Goal: Information Seeking & Learning: Learn about a topic

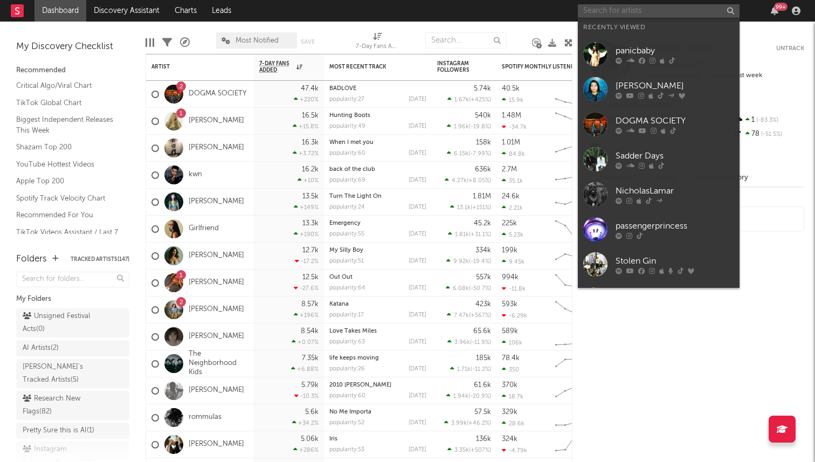
click at [636, 8] on input "text" at bounding box center [659, 10] width 162 height 13
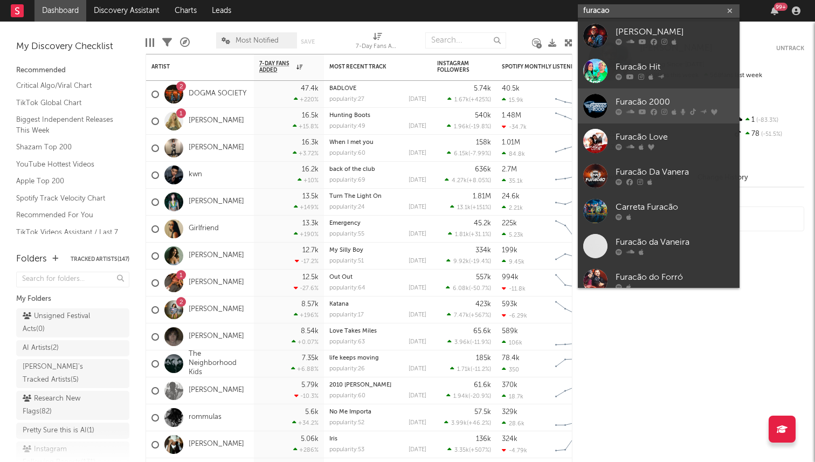
type input "furacao"
click at [604, 103] on div at bounding box center [595, 106] width 24 height 24
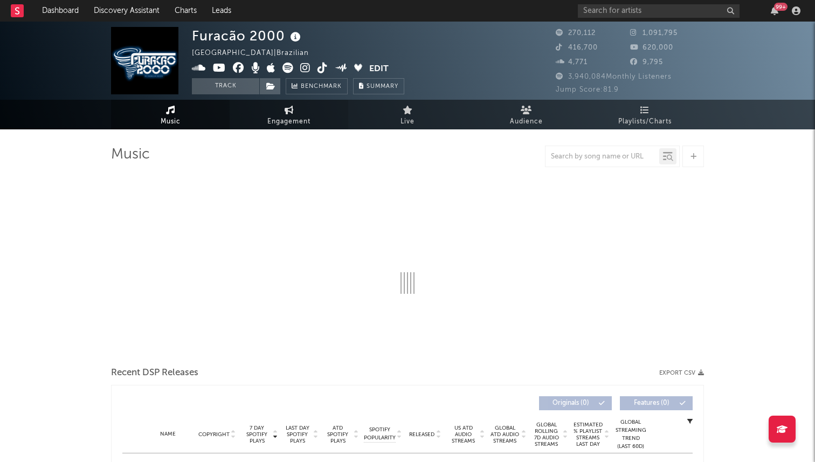
click at [300, 112] on link "Engagement" at bounding box center [289, 115] width 119 height 30
select select "1w"
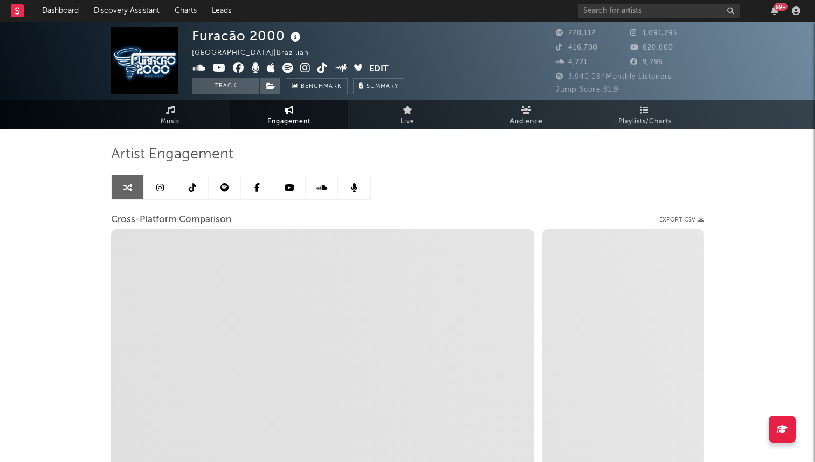
click at [199, 194] on link at bounding box center [192, 187] width 32 height 24
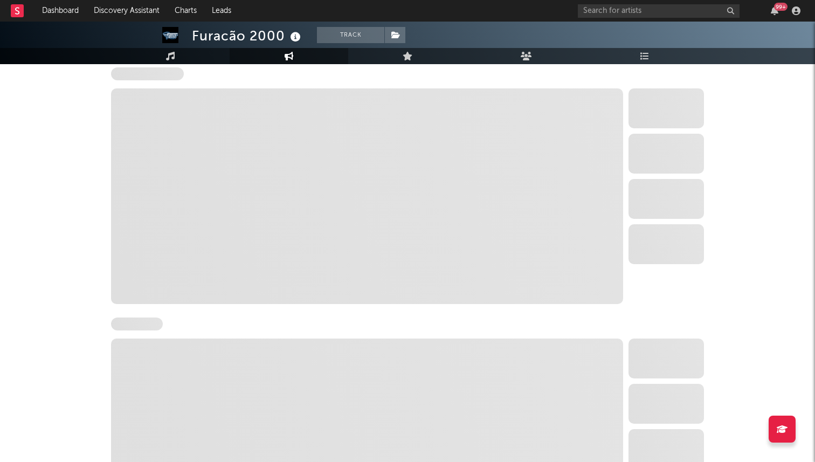
select select "6m"
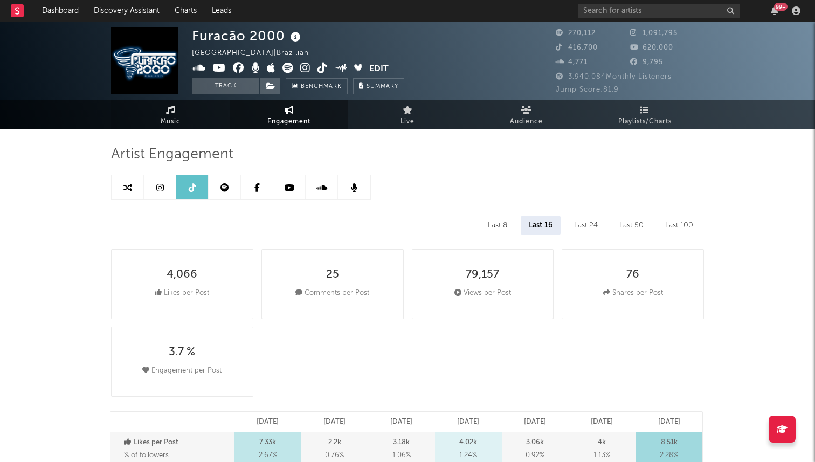
click at [198, 120] on link "Music" at bounding box center [170, 115] width 119 height 30
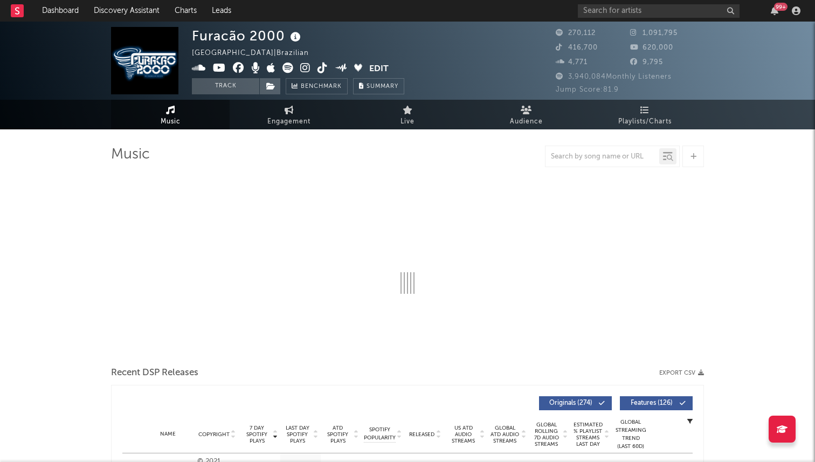
select select "6m"
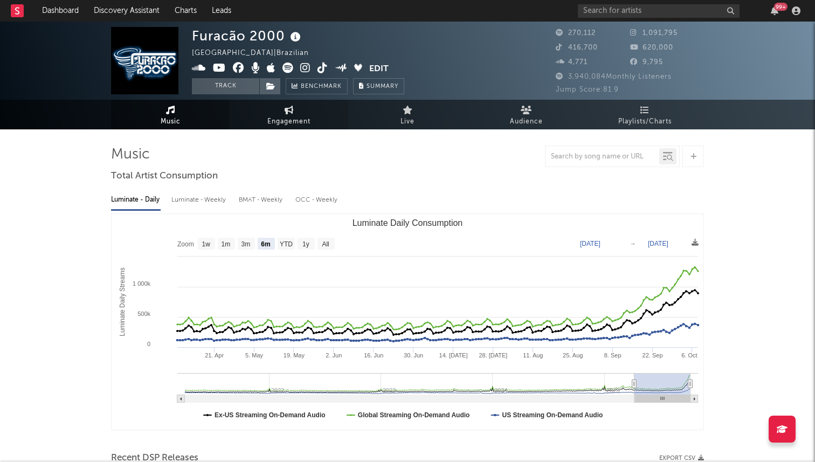
click at [292, 120] on span "Engagement" at bounding box center [288, 121] width 43 height 13
select select "1w"
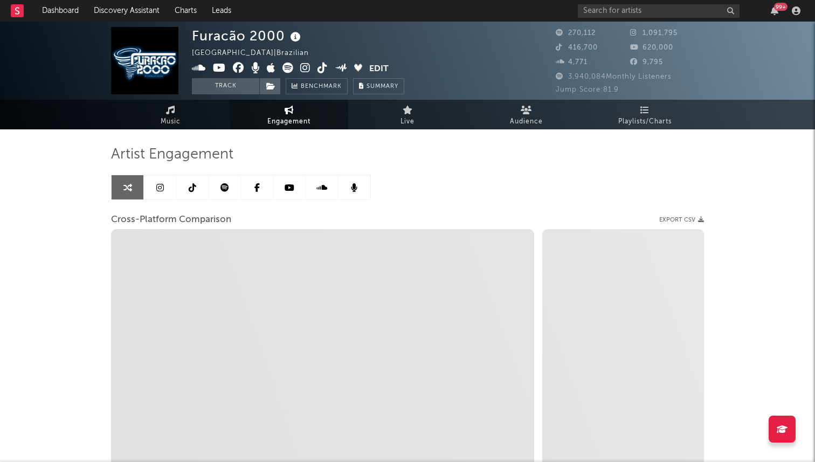
click at [187, 191] on link at bounding box center [192, 187] width 32 height 24
select select "6m"
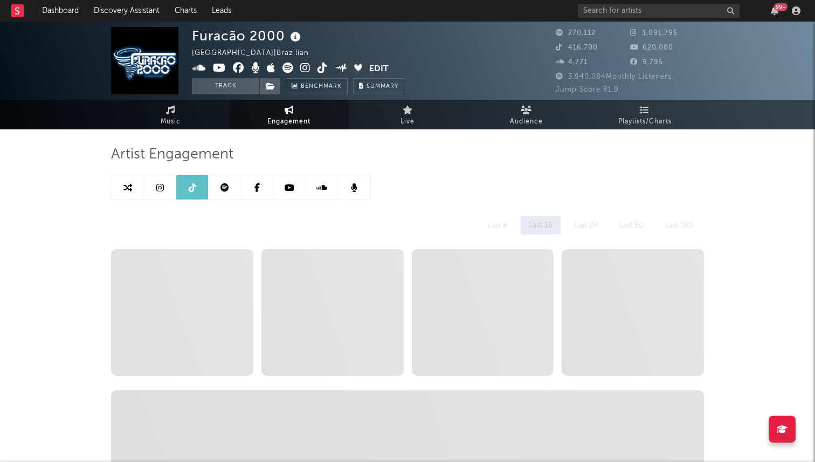
click at [149, 182] on link at bounding box center [160, 187] width 32 height 24
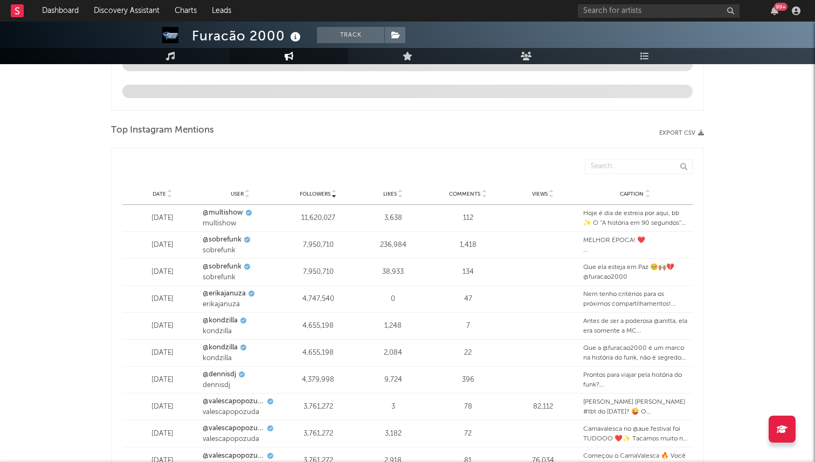
select select "6m"
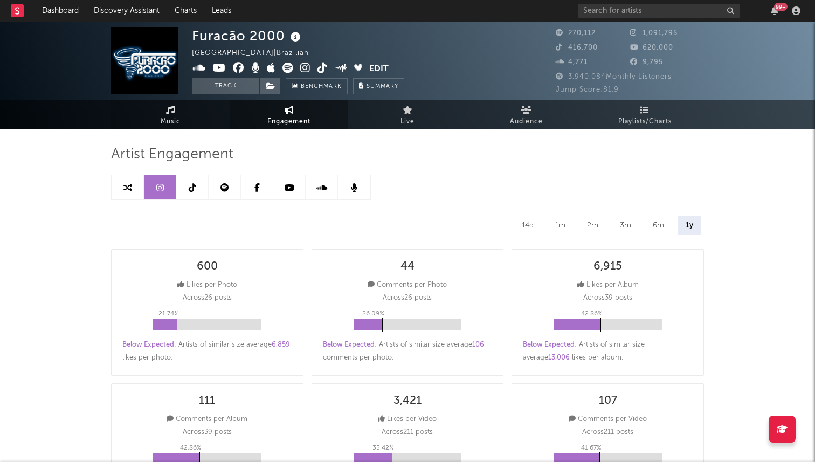
click at [187, 116] on link "Music" at bounding box center [170, 115] width 119 height 30
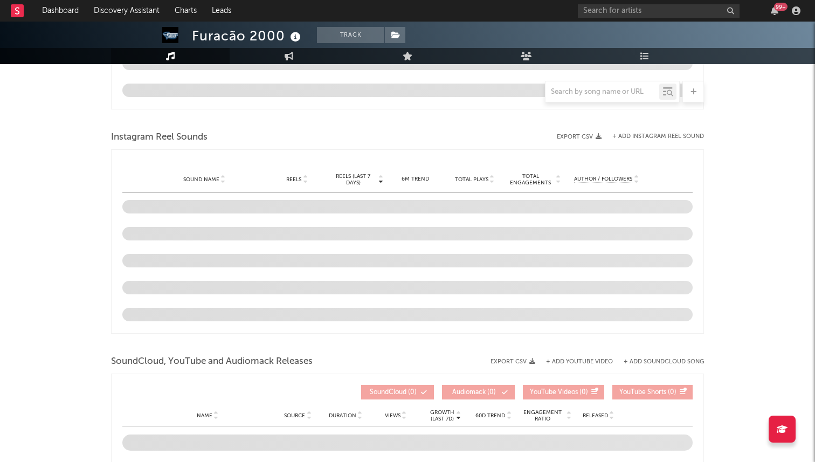
select select "6m"
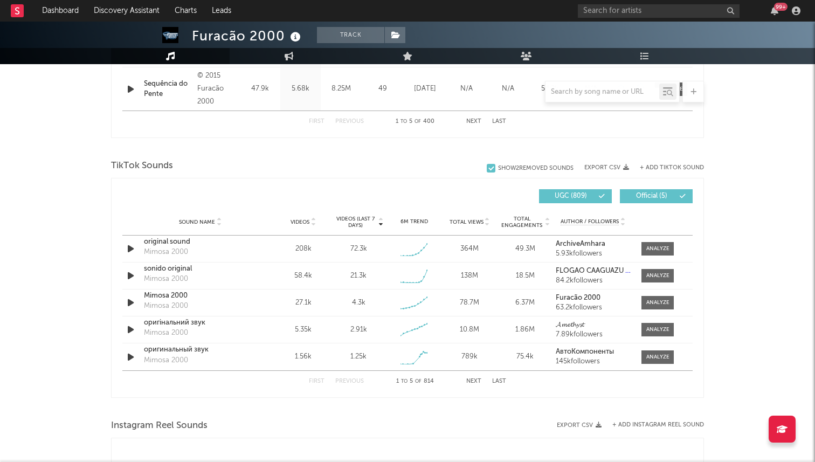
scroll to position [646, 0]
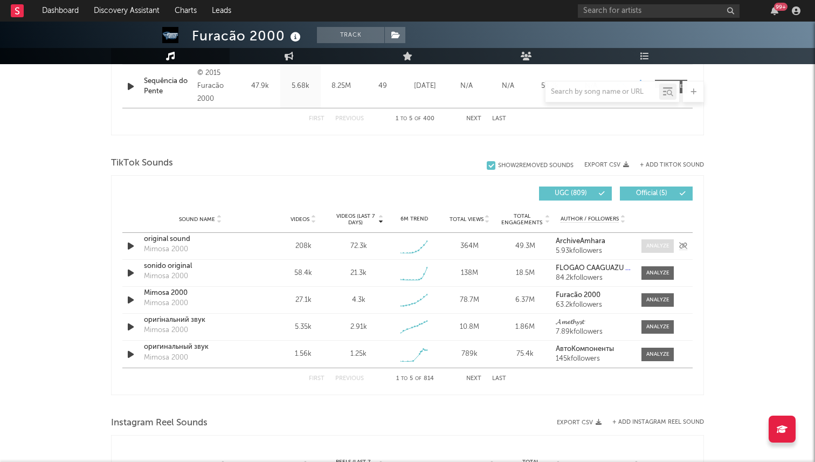
click at [655, 244] on div at bounding box center [657, 246] width 23 height 8
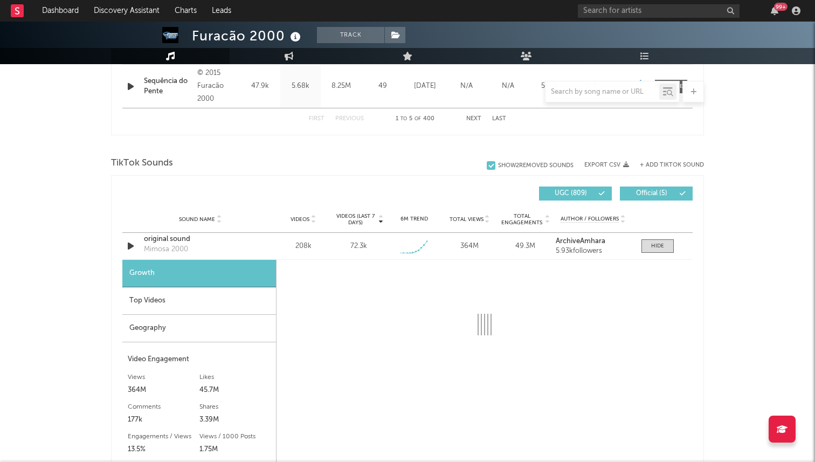
select select "1w"
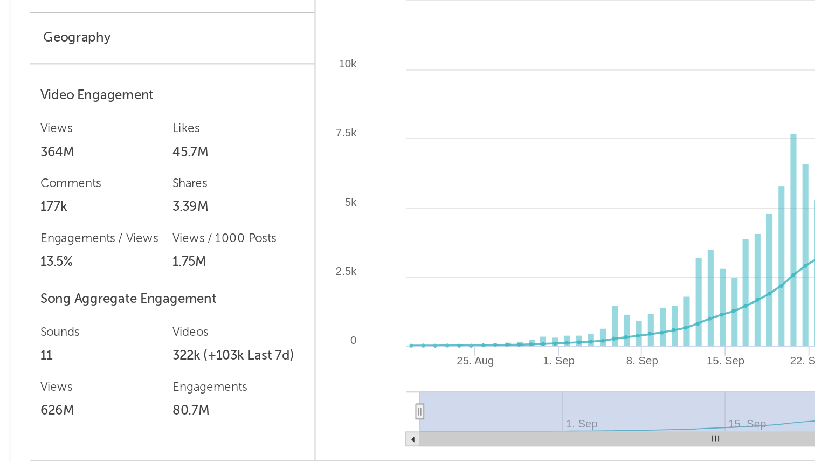
scroll to position [787, 0]
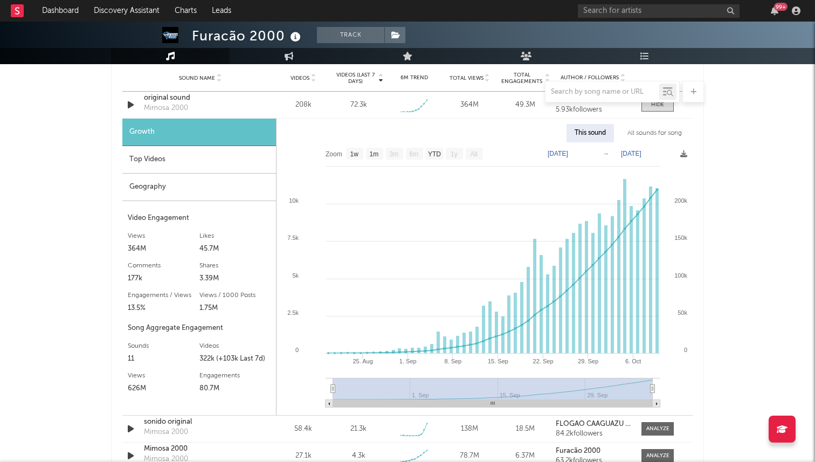
click at [166, 96] on div at bounding box center [407, 92] width 593 height 22
click at [175, 99] on div at bounding box center [407, 92] width 593 height 22
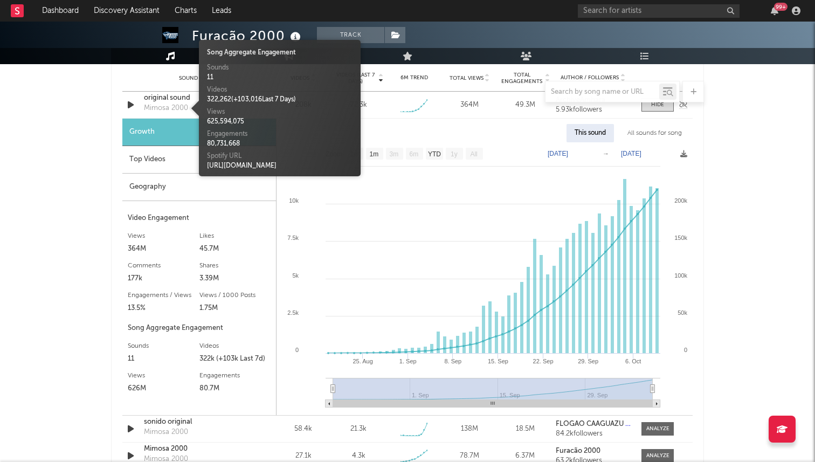
click at [175, 105] on div "Mimosa 2000" at bounding box center [166, 108] width 44 height 11
click at [176, 100] on div at bounding box center [407, 92] width 593 height 22
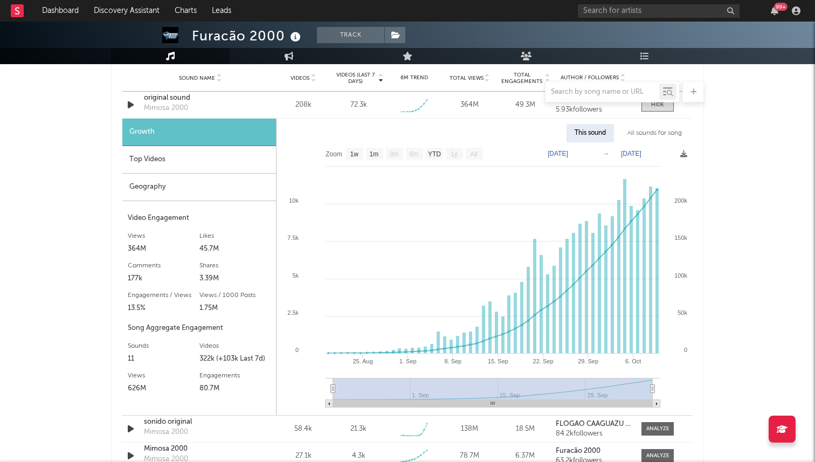
click at [176, 98] on div at bounding box center [407, 92] width 593 height 22
click at [176, 104] on div "Mimosa 2000" at bounding box center [166, 108] width 44 height 11
click at [283, 110] on div "Sound Name original sound Mimosa 2000 Videos 208k Videos (last 7 days) 72.3k We…" at bounding box center [407, 105] width 570 height 26
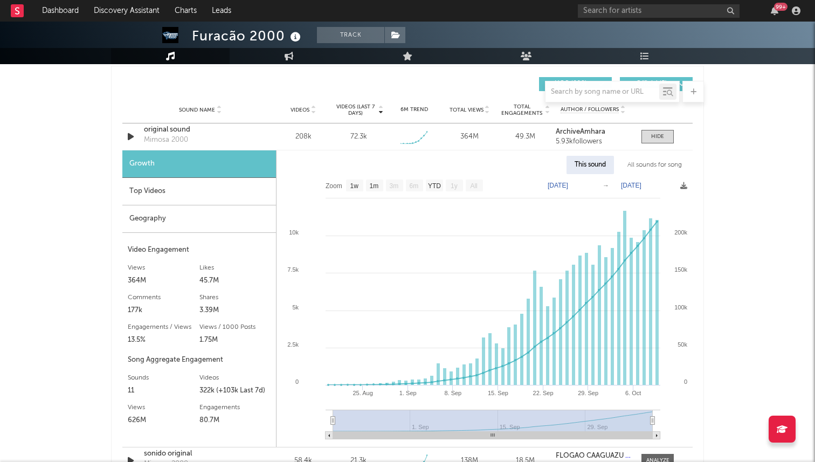
scroll to position [707, 0]
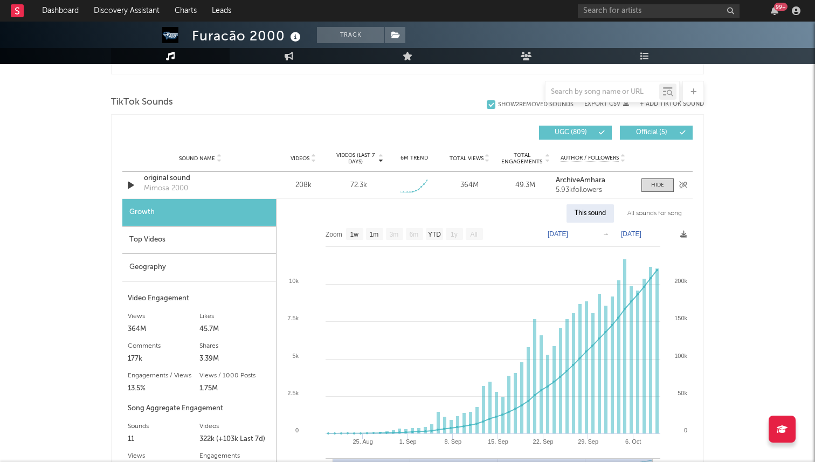
click at [662, 192] on div "Sound Name original sound Mimosa 2000 Videos 208k Videos (last 7 days) 72.3k We…" at bounding box center [407, 185] width 570 height 26
click at [658, 185] on div at bounding box center [657, 185] width 13 height 8
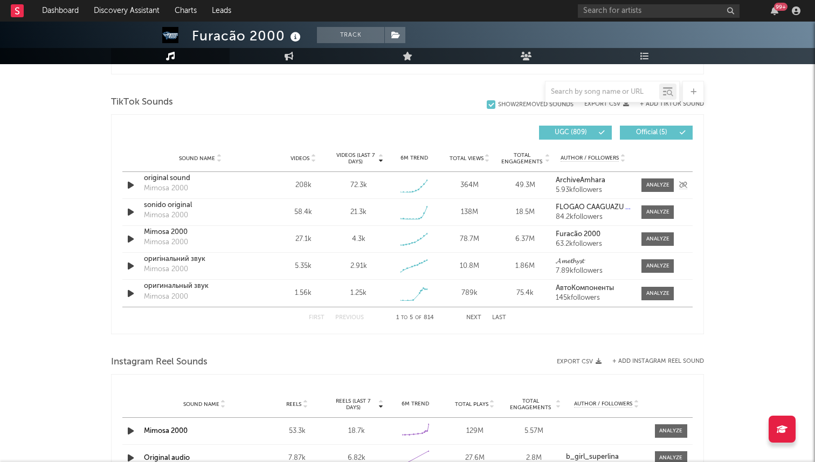
click at [185, 185] on div "Mimosa 2000" at bounding box center [166, 188] width 44 height 11
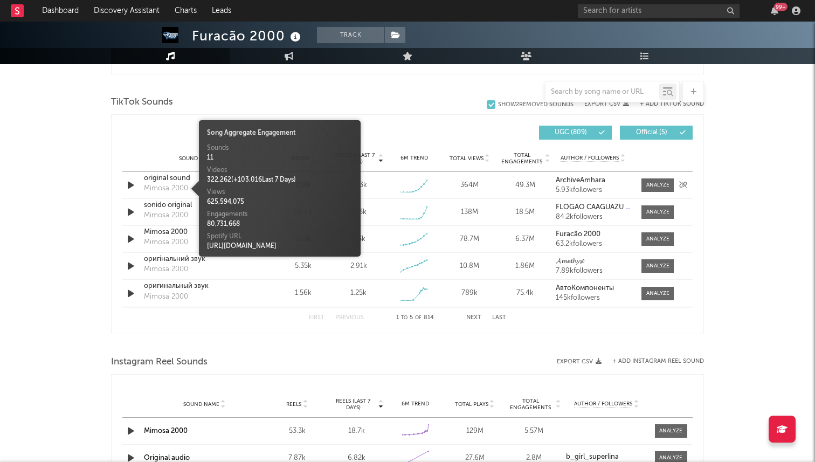
click at [166, 179] on div "original sound" at bounding box center [200, 178] width 113 height 11
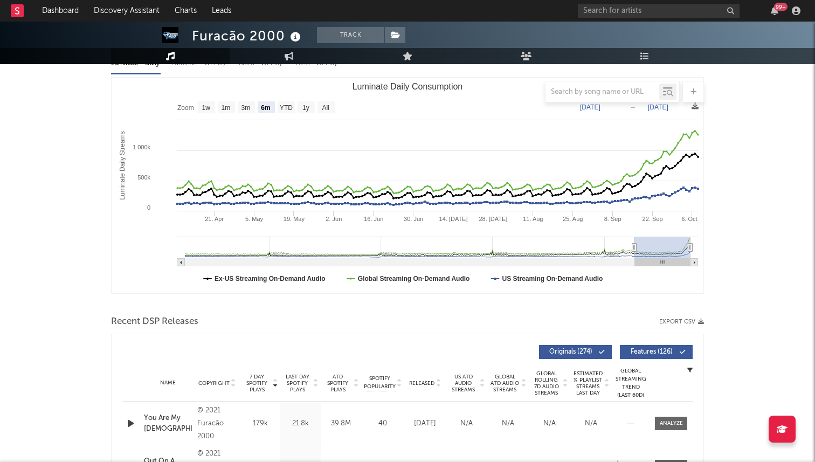
scroll to position [0, 0]
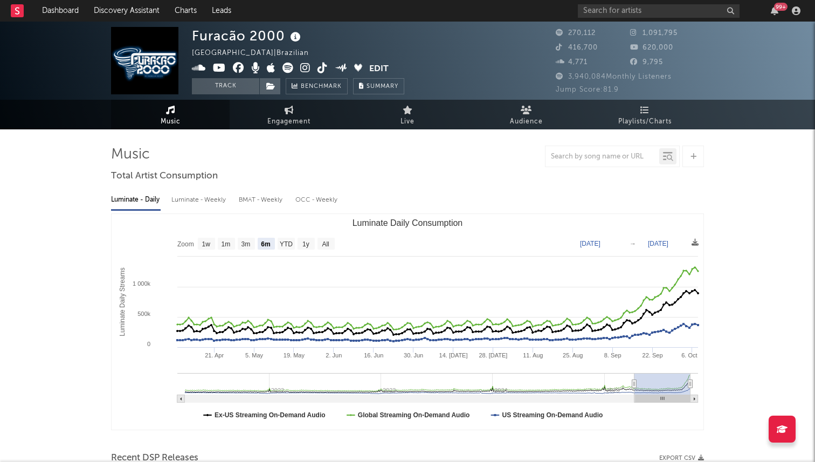
click at [321, 72] on icon at bounding box center [322, 68] width 10 height 11
click at [306, 64] on icon at bounding box center [305, 68] width 10 height 11
click at [289, 68] on icon at bounding box center [287, 68] width 11 height 11
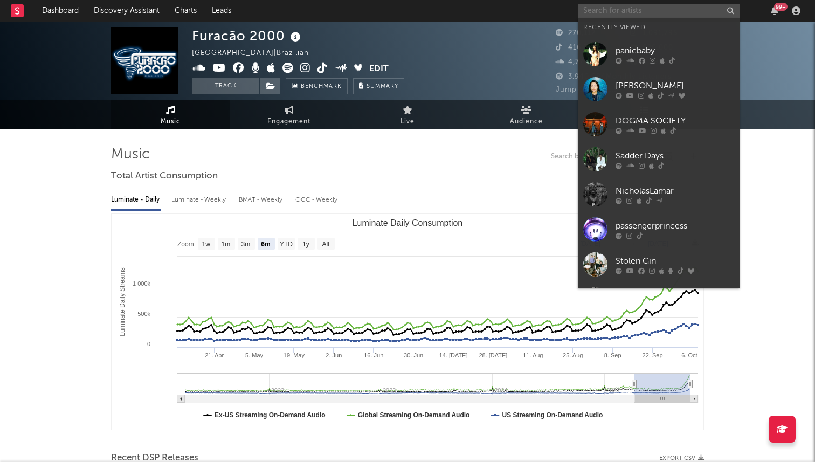
click at [605, 15] on input "text" at bounding box center [659, 10] width 162 height 13
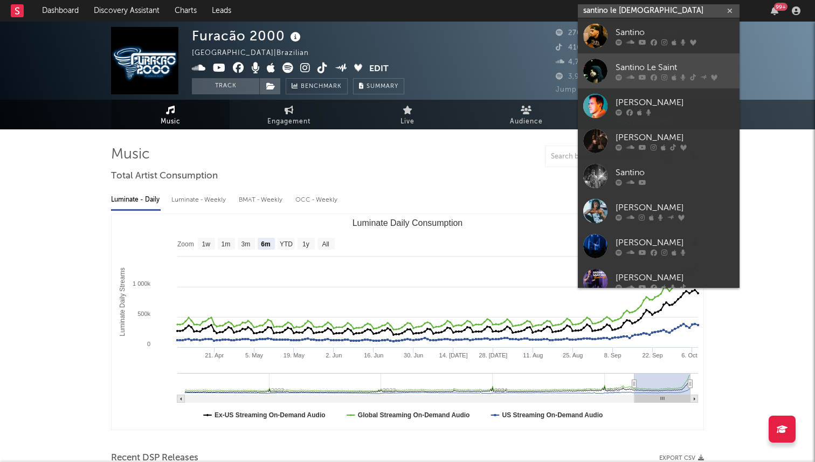
type input "santino le [DEMOGRAPHIC_DATA]"
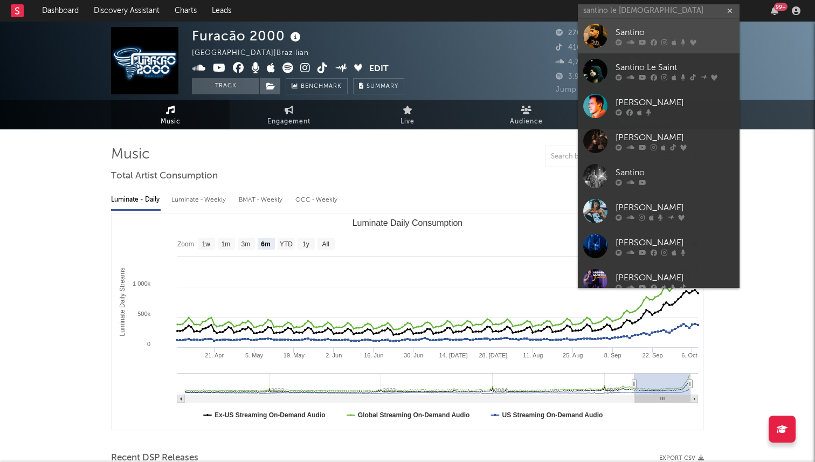
click at [597, 32] on div at bounding box center [595, 36] width 24 height 24
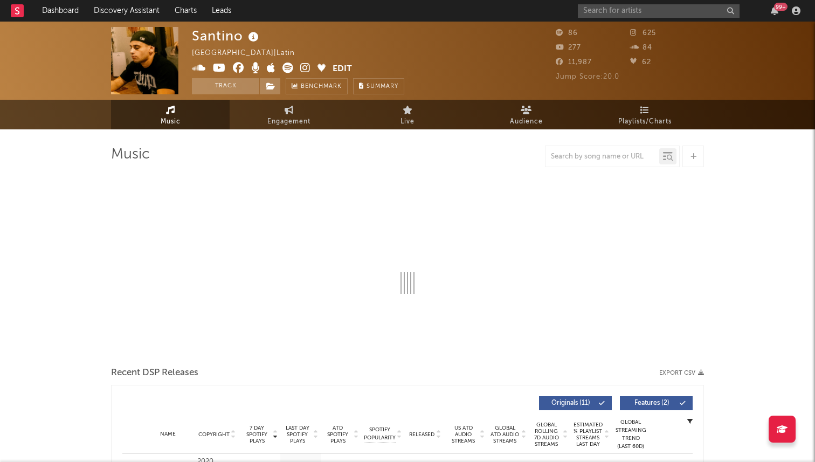
select select "1w"
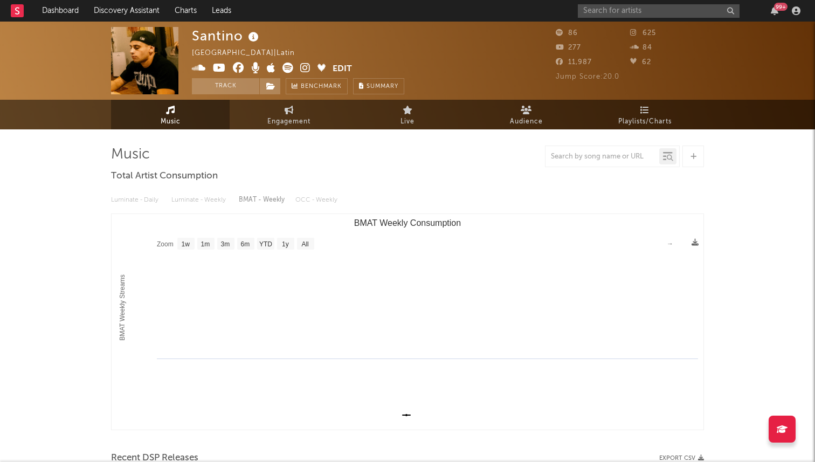
click at [600, 17] on div "99 +" at bounding box center [691, 11] width 226 height 22
click at [600, 12] on input "text" at bounding box center [659, 10] width 162 height 13
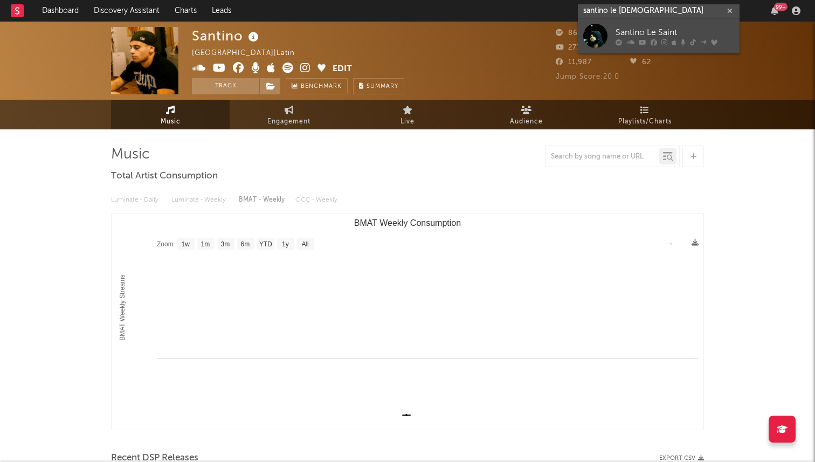
type input "santino le [DEMOGRAPHIC_DATA]"
click at [591, 40] on div at bounding box center [595, 36] width 24 height 24
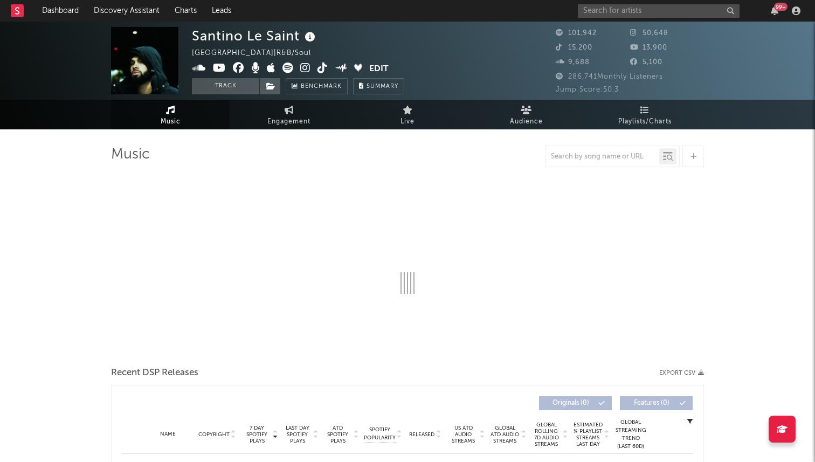
scroll to position [294, 0]
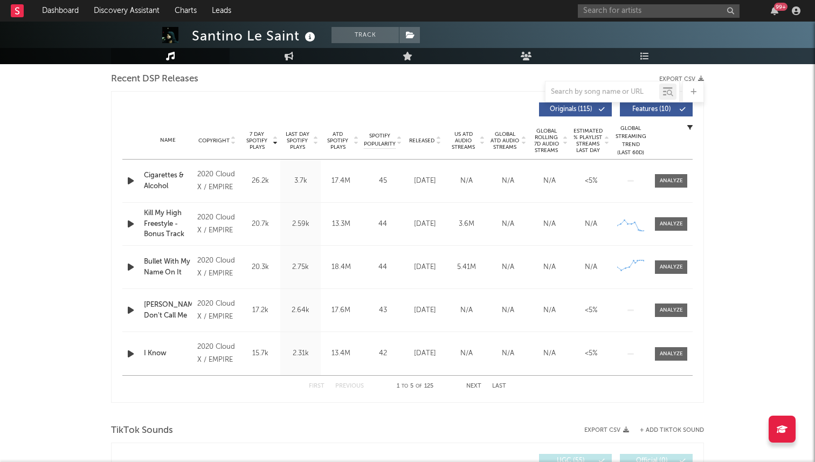
select select "6m"
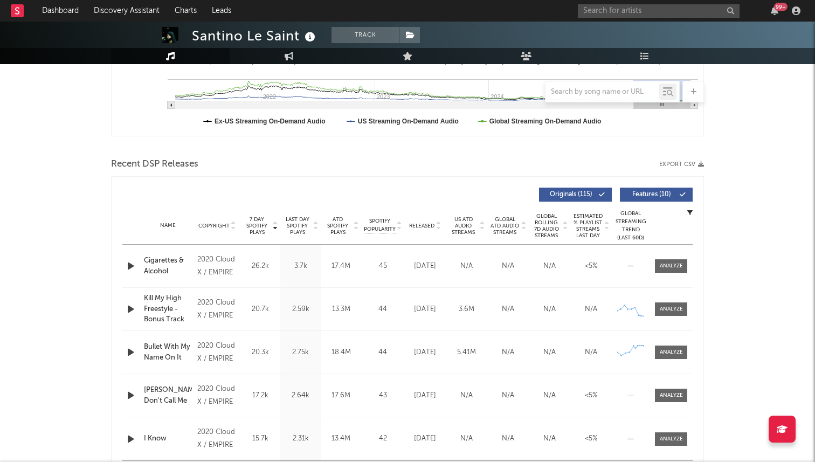
scroll to position [379, 0]
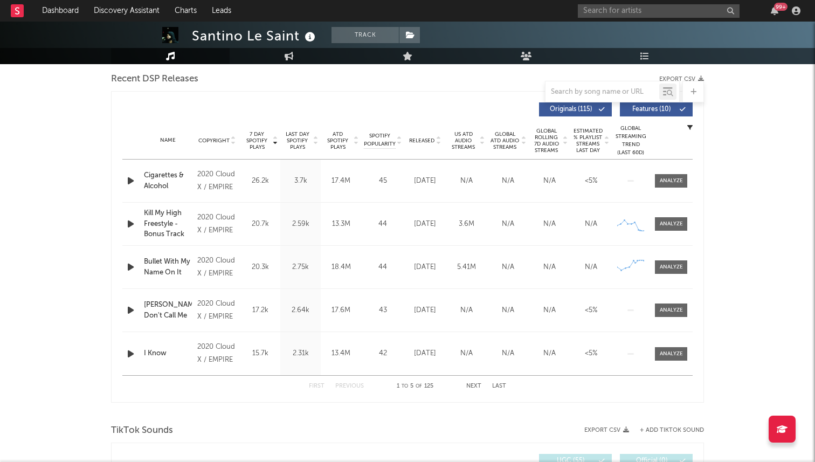
click at [478, 384] on button "Next" at bounding box center [473, 386] width 15 height 6
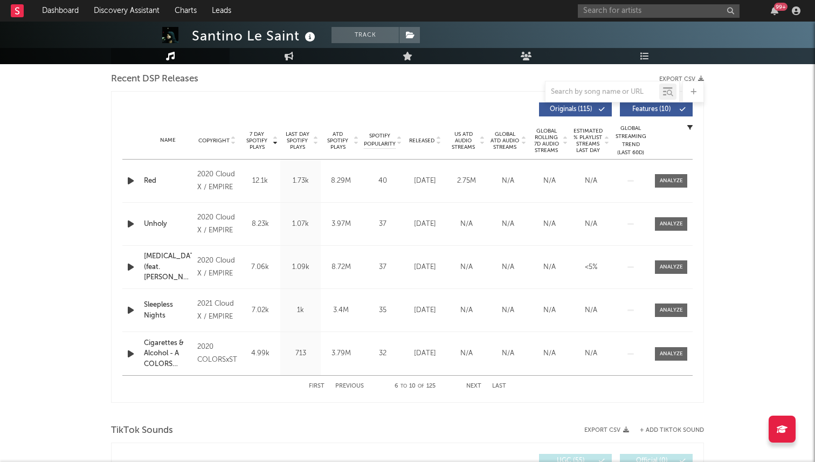
click at [357, 387] on button "Previous" at bounding box center [349, 386] width 29 height 6
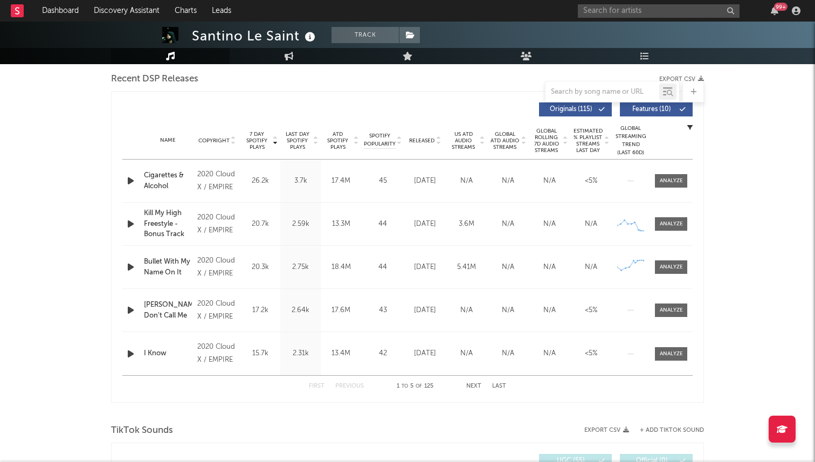
click at [422, 140] on span "Released" at bounding box center [421, 140] width 25 height 6
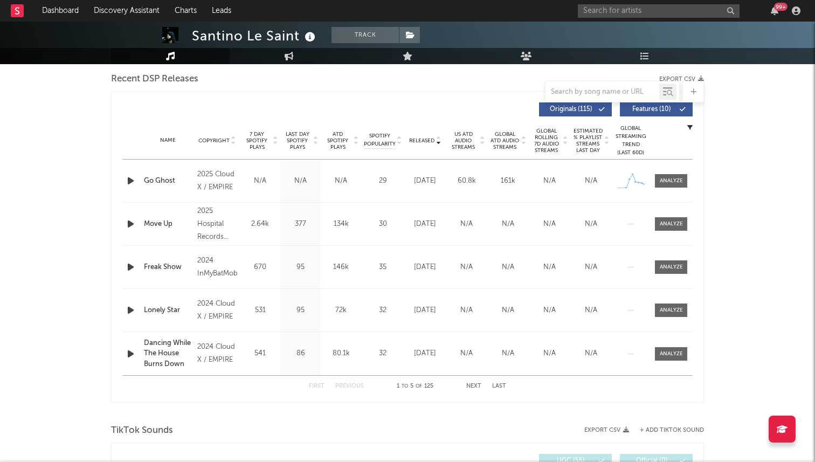
click at [263, 139] on span "7 Day Spotify Plays" at bounding box center [256, 140] width 29 height 19
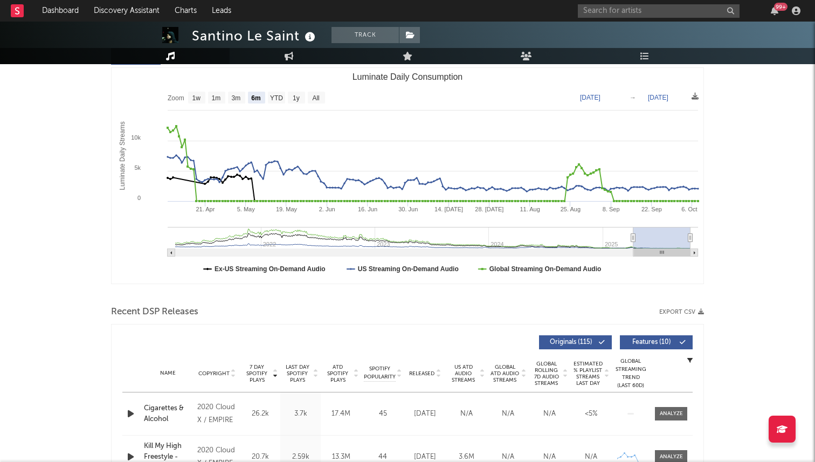
scroll to position [0, 0]
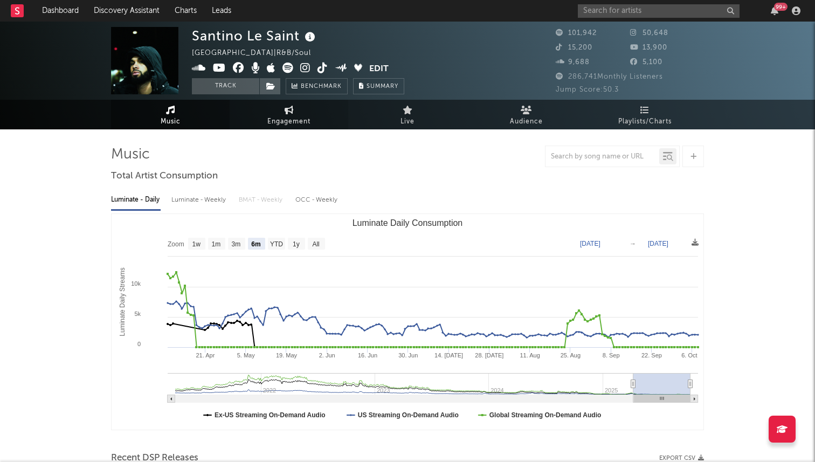
click at [266, 128] on link "Engagement" at bounding box center [289, 115] width 119 height 30
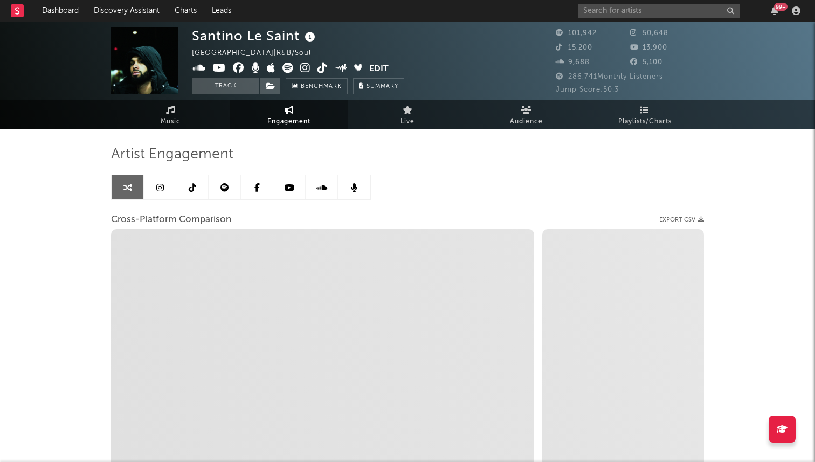
select select "1w"
click at [175, 188] on link at bounding box center [160, 187] width 32 height 24
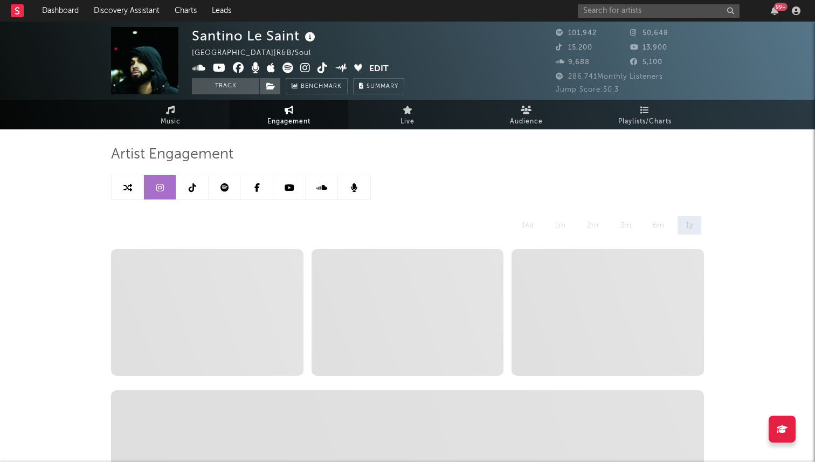
select select "6m"
click at [303, 68] on icon at bounding box center [305, 68] width 10 height 11
click at [322, 69] on icon at bounding box center [322, 68] width 10 height 11
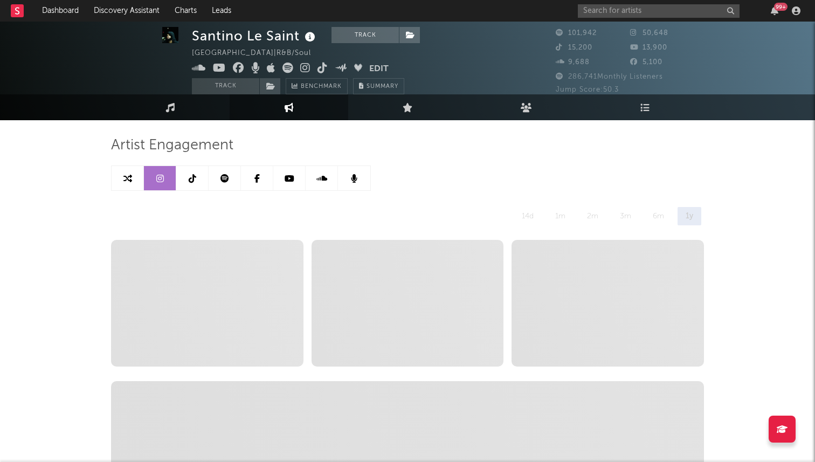
click at [186, 178] on link at bounding box center [192, 178] width 32 height 24
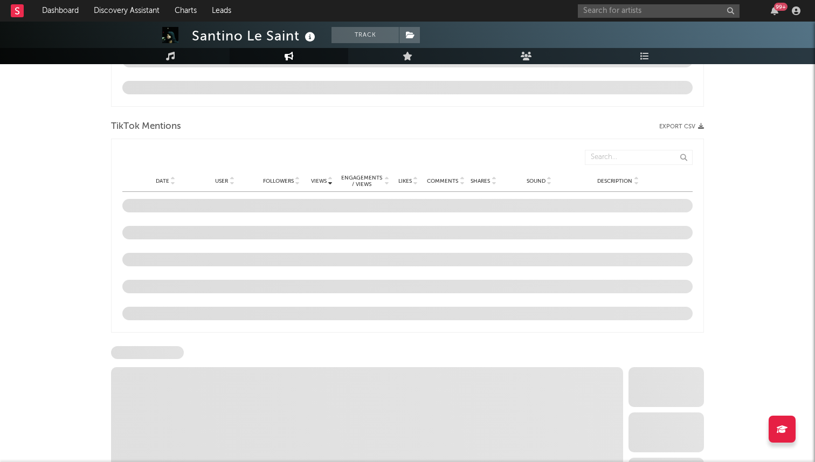
select select "6m"
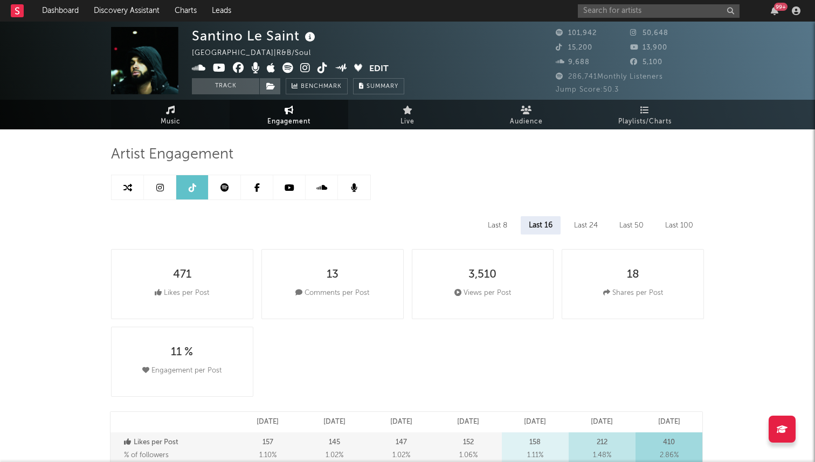
click at [152, 116] on link "Music" at bounding box center [170, 115] width 119 height 30
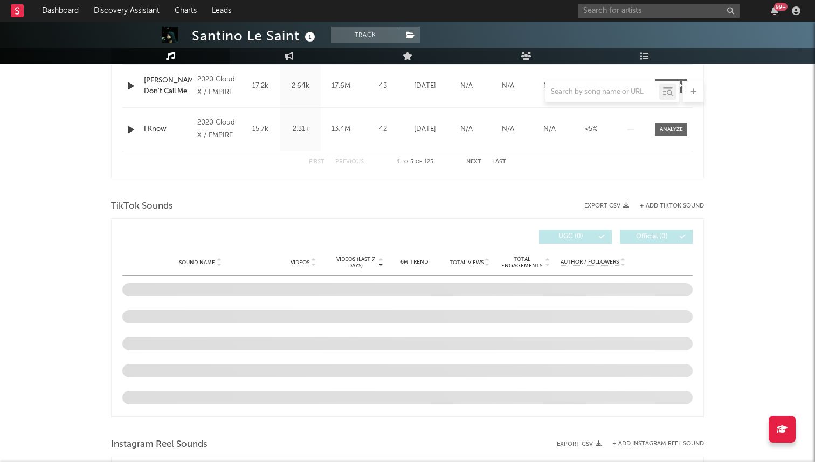
scroll to position [603, 0]
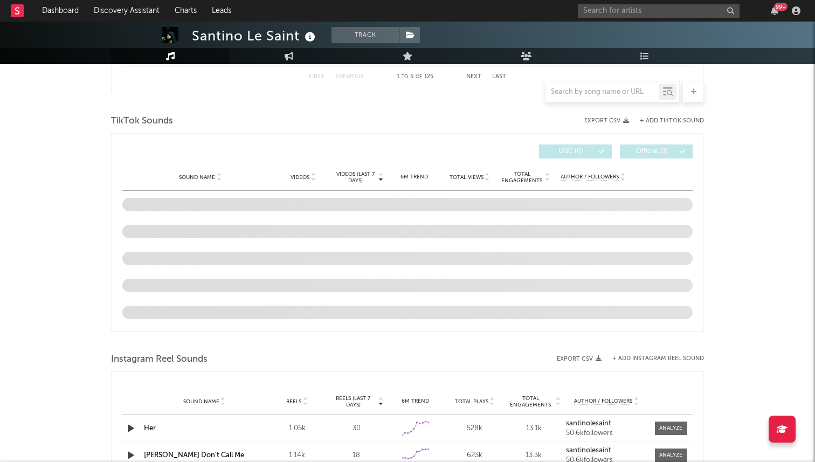
select select "6m"
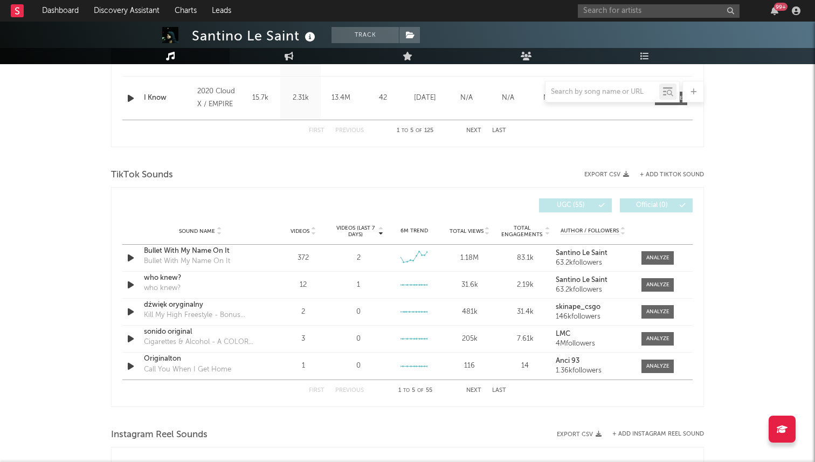
scroll to position [639, 0]
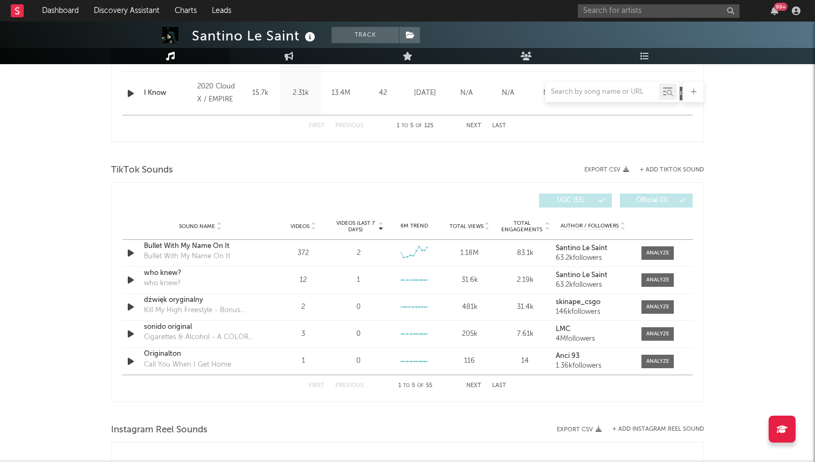
click at [475, 385] on button "Next" at bounding box center [473, 386] width 15 height 6
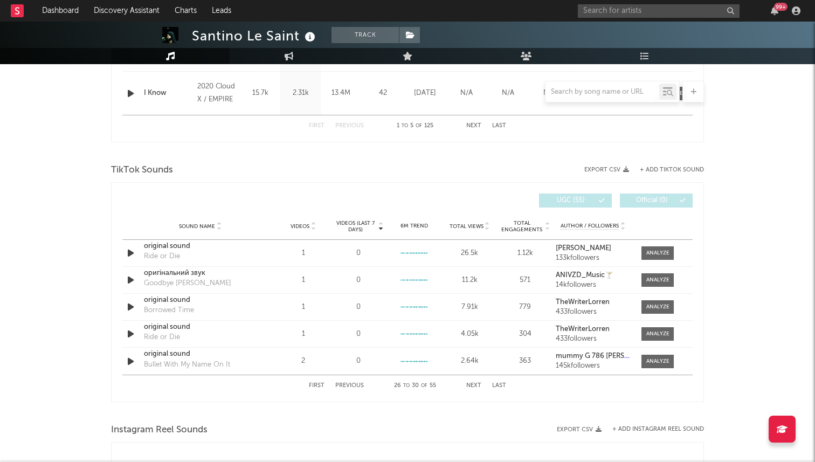
click at [475, 385] on button "Next" at bounding box center [473, 386] width 15 height 6
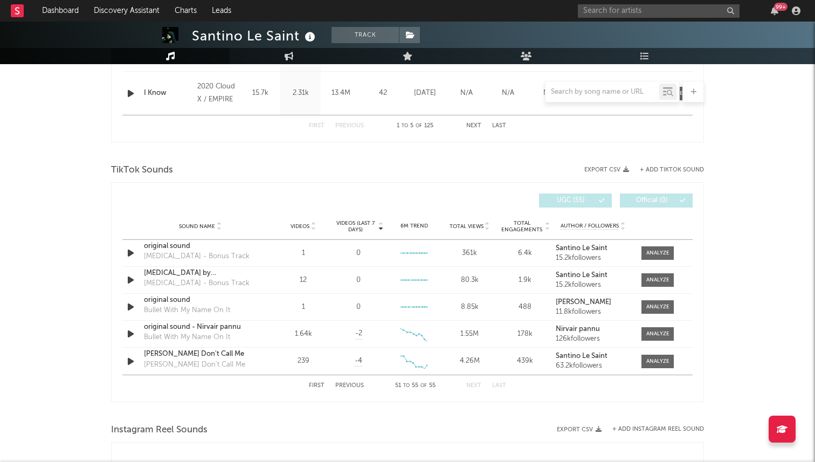
click at [475, 385] on button "Next" at bounding box center [473, 386] width 15 height 6
click at [318, 383] on button "First" at bounding box center [317, 386] width 16 height 6
click at [307, 223] on span "Videos" at bounding box center [299, 226] width 19 height 6
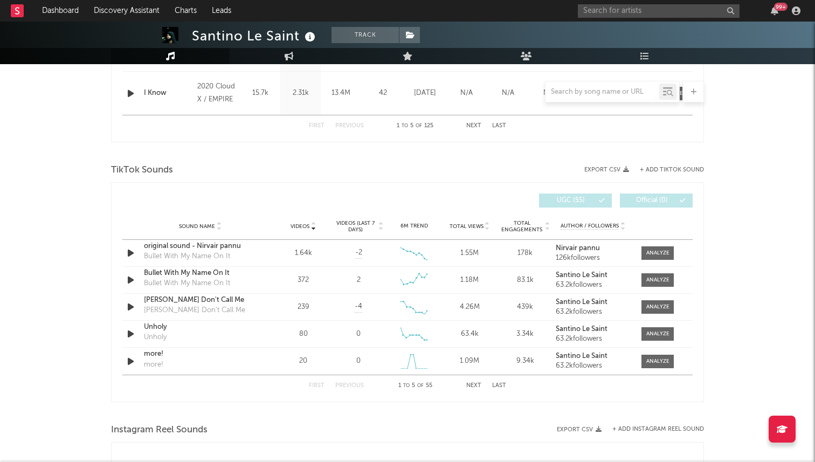
click at [466, 384] on button "Next" at bounding box center [473, 386] width 15 height 6
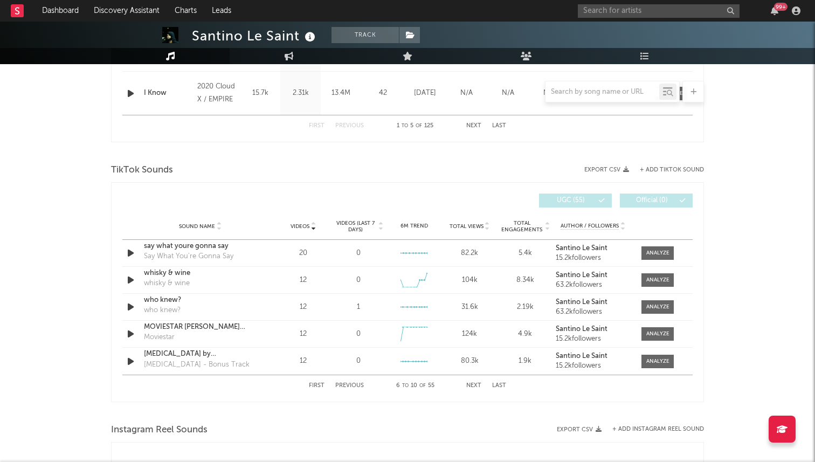
click at [466, 384] on button "Next" at bounding box center [473, 386] width 15 height 6
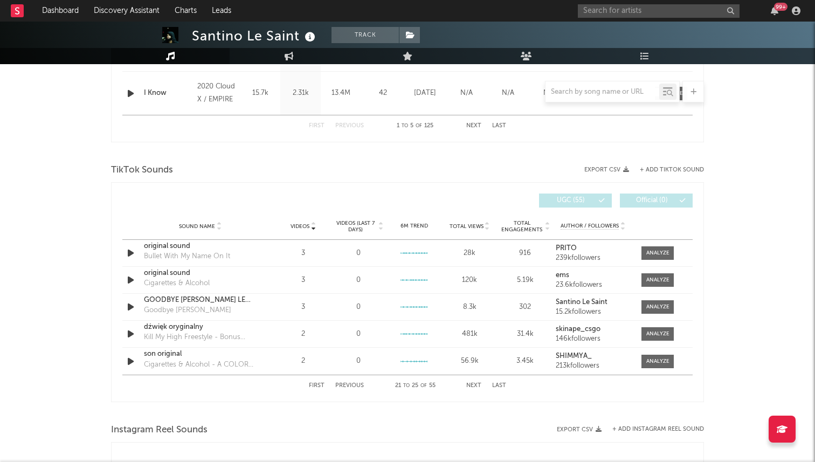
click at [466, 384] on button "Next" at bounding box center [473, 386] width 15 height 6
click at [313, 383] on button "First" at bounding box center [317, 386] width 16 height 6
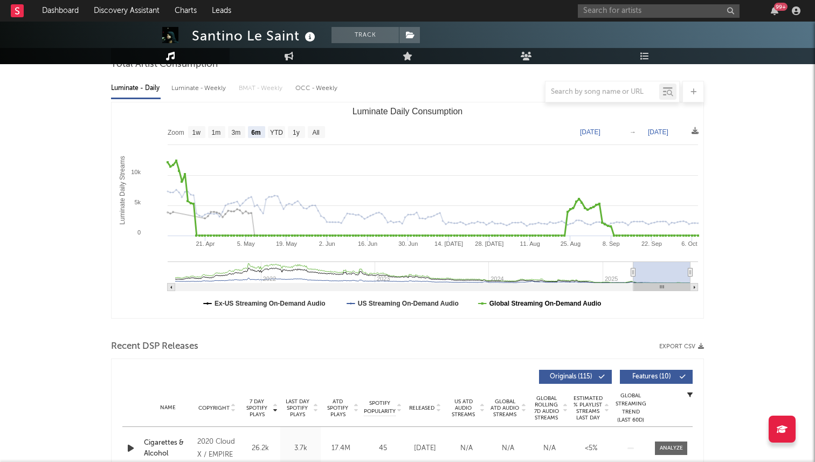
scroll to position [0, 0]
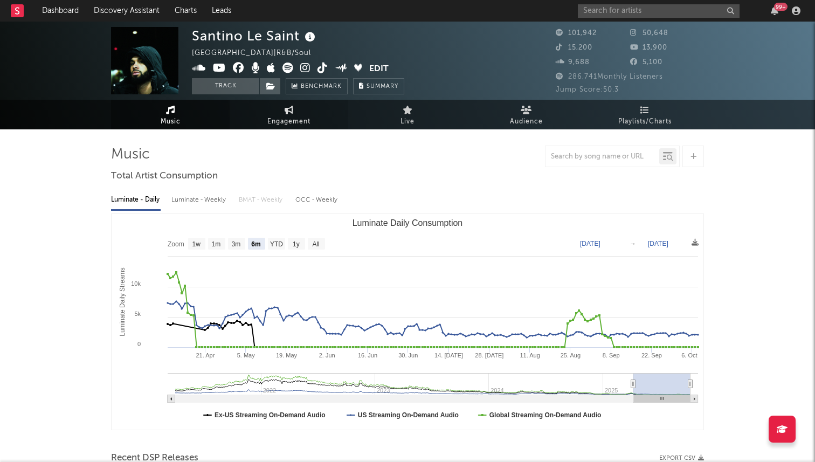
click at [287, 122] on span "Engagement" at bounding box center [288, 121] width 43 height 13
select select "1w"
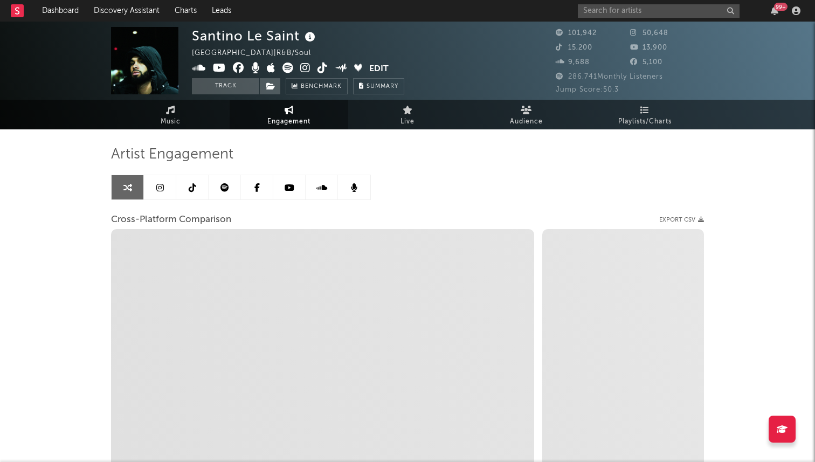
click at [193, 192] on link at bounding box center [192, 187] width 32 height 24
select select "6m"
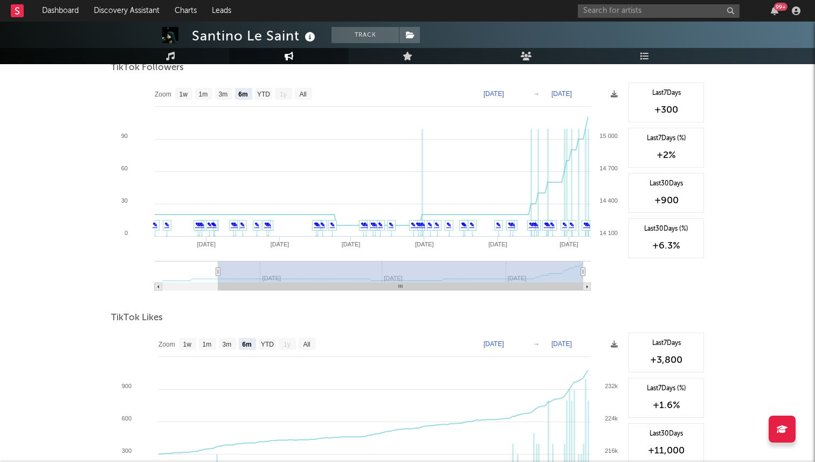
scroll to position [1040, 0]
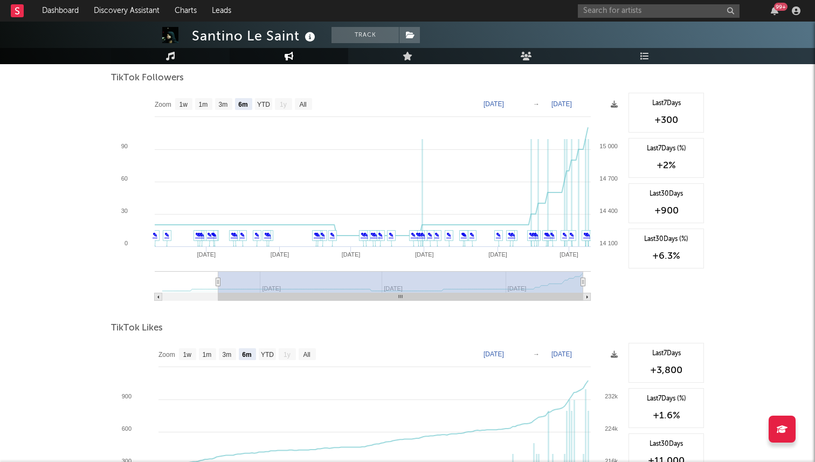
click at [178, 56] on link "Music" at bounding box center [170, 56] width 119 height 16
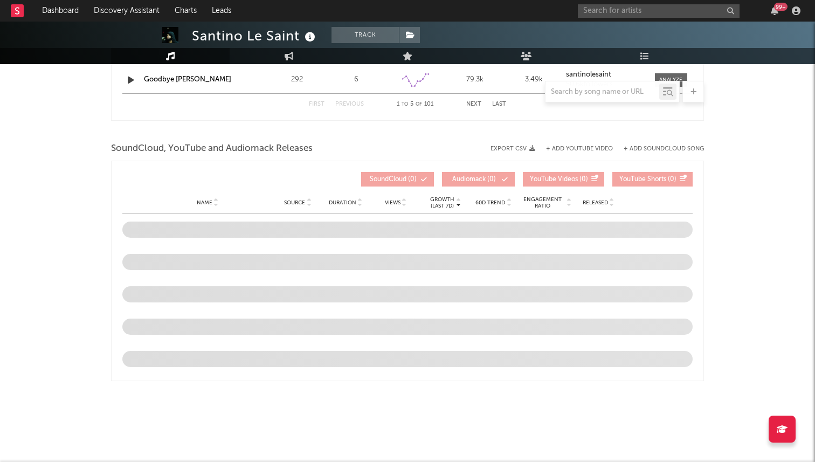
select select "6m"
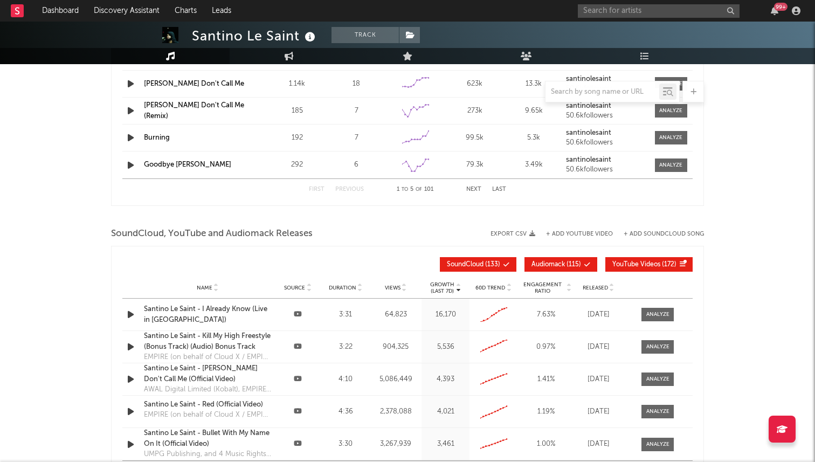
scroll to position [696, 0]
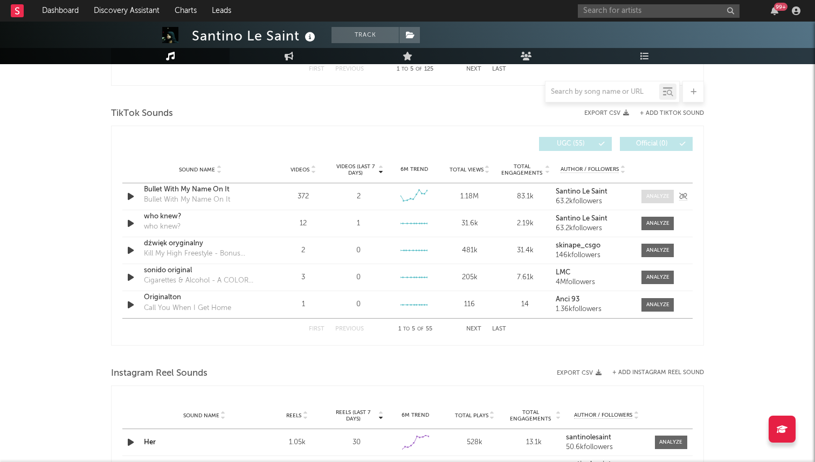
click at [669, 191] on span at bounding box center [657, 196] width 32 height 13
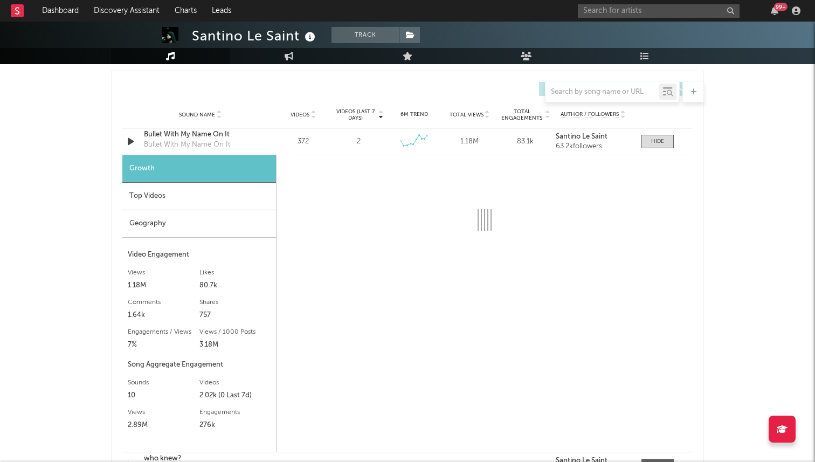
scroll to position [777, 0]
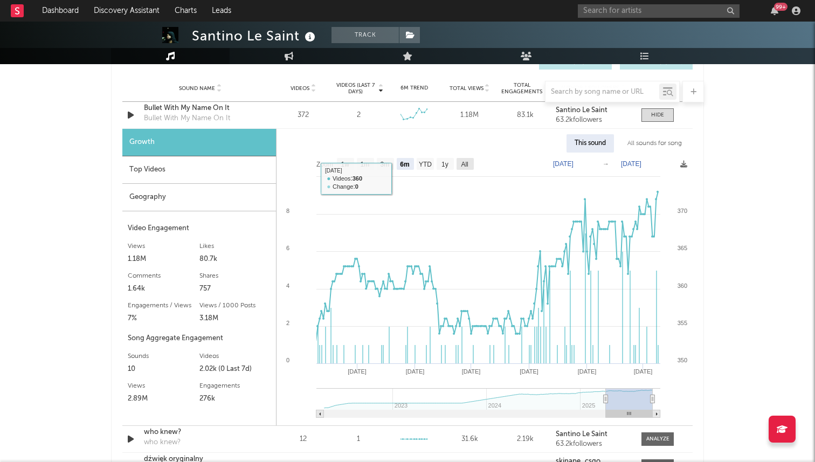
click at [460, 163] on rect at bounding box center [464, 164] width 17 height 12
select select "All"
type input "[DATE]"
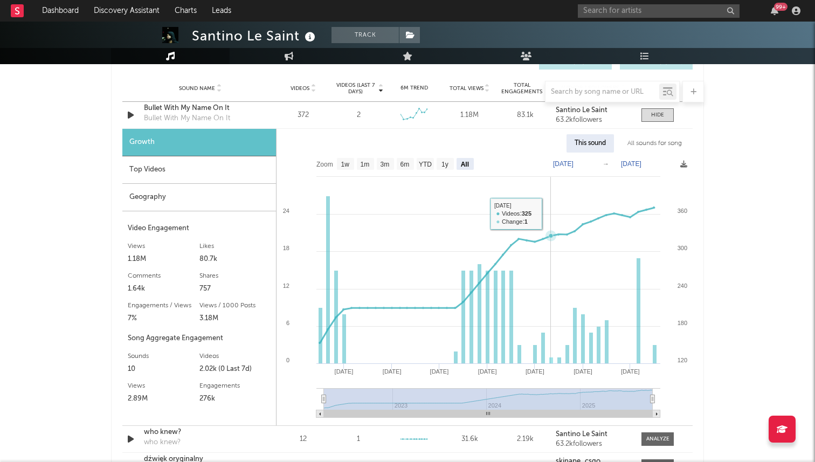
scroll to position [762, 0]
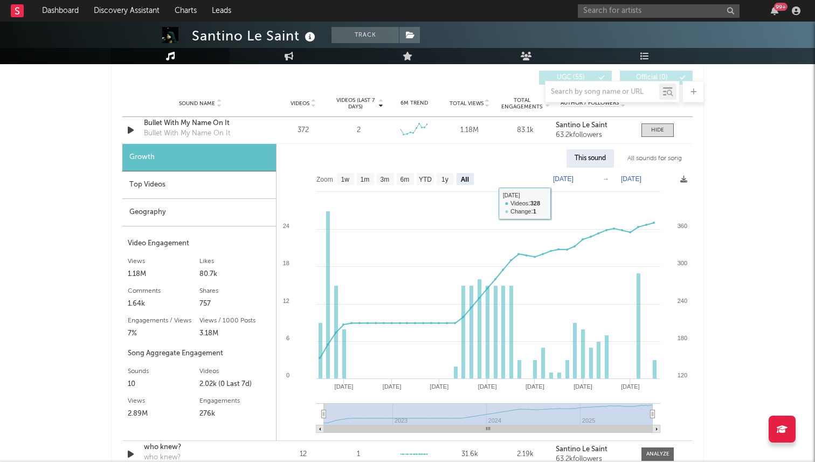
click at [660, 161] on div "All sounds for song" at bounding box center [654, 158] width 71 height 18
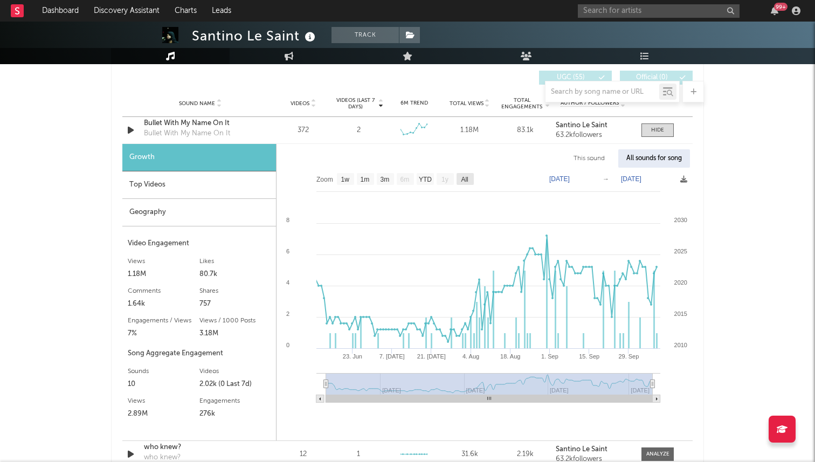
click at [461, 174] on rect at bounding box center [464, 179] width 17 height 12
click at [462, 183] on rect at bounding box center [464, 179] width 17 height 12
select select "All"
